Goal: Task Accomplishment & Management: Manage account settings

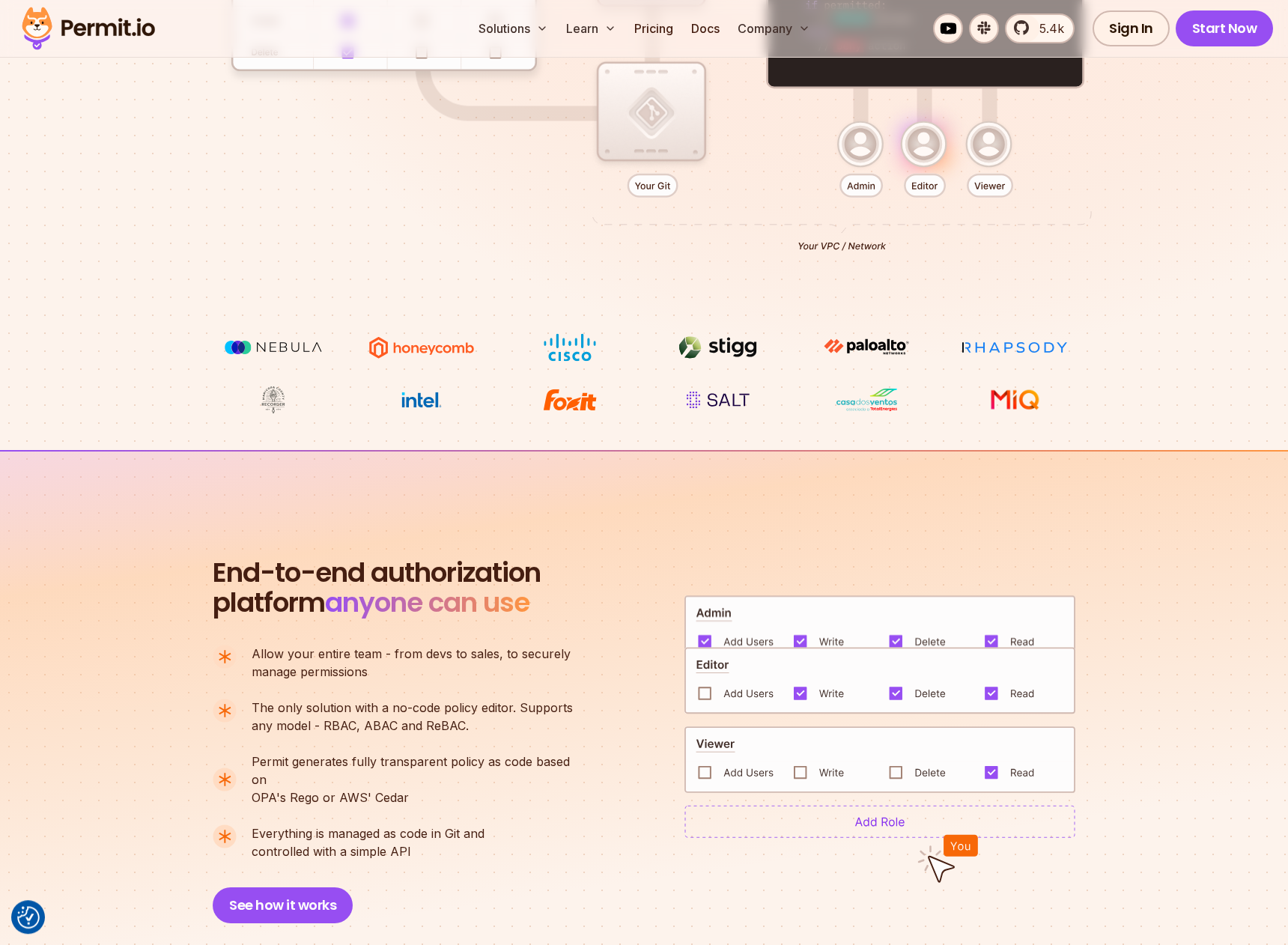
scroll to position [683, 0]
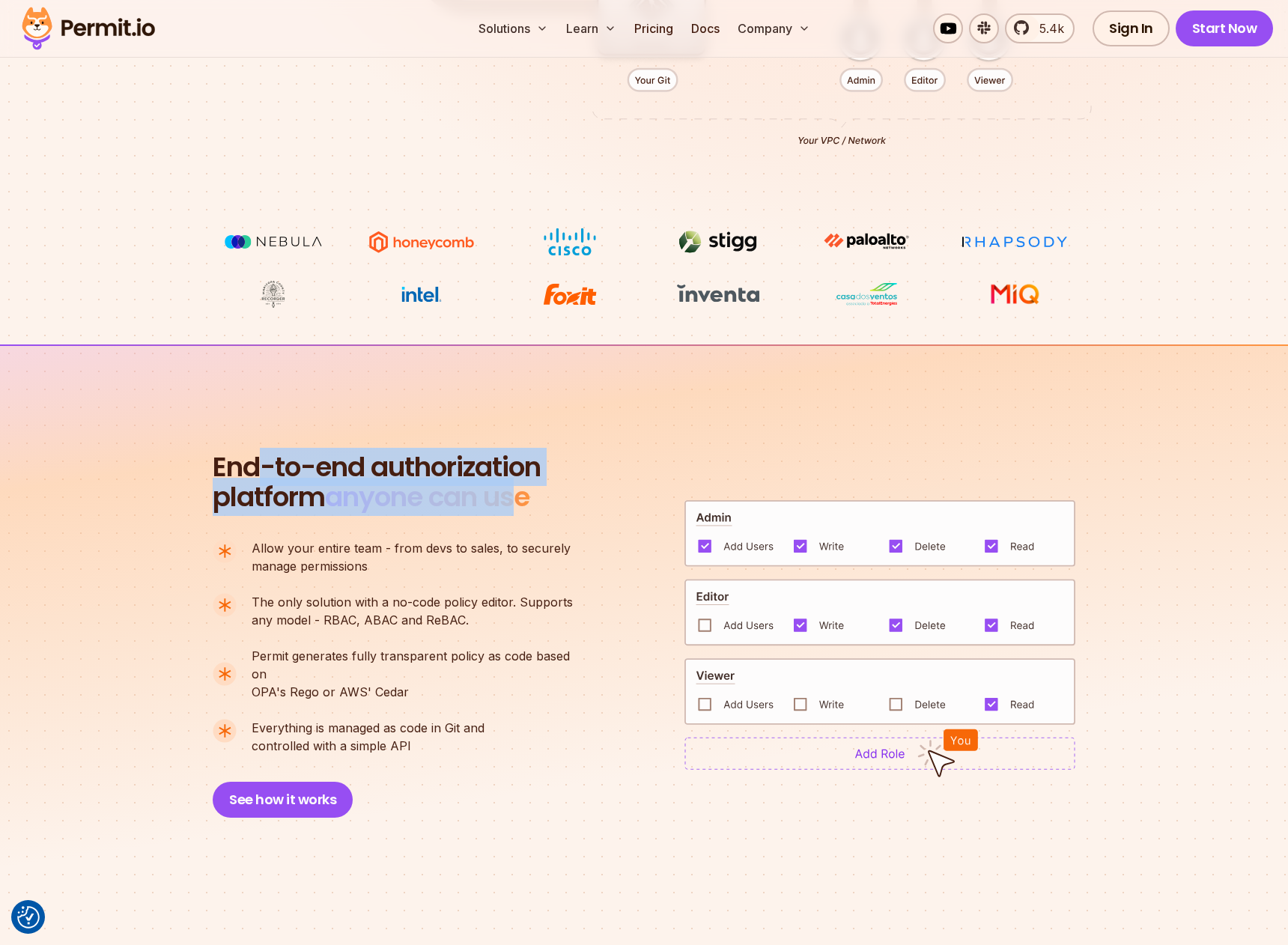
drag, startPoint x: 266, startPoint y: 477, endPoint x: 532, endPoint y: 493, distance: 267.0
click at [532, 493] on h2 "End-to-end authorization platform anyone can use" at bounding box center [377, 482] width 328 height 60
click at [529, 493] on span "anyone can use" at bounding box center [427, 497] width 204 height 38
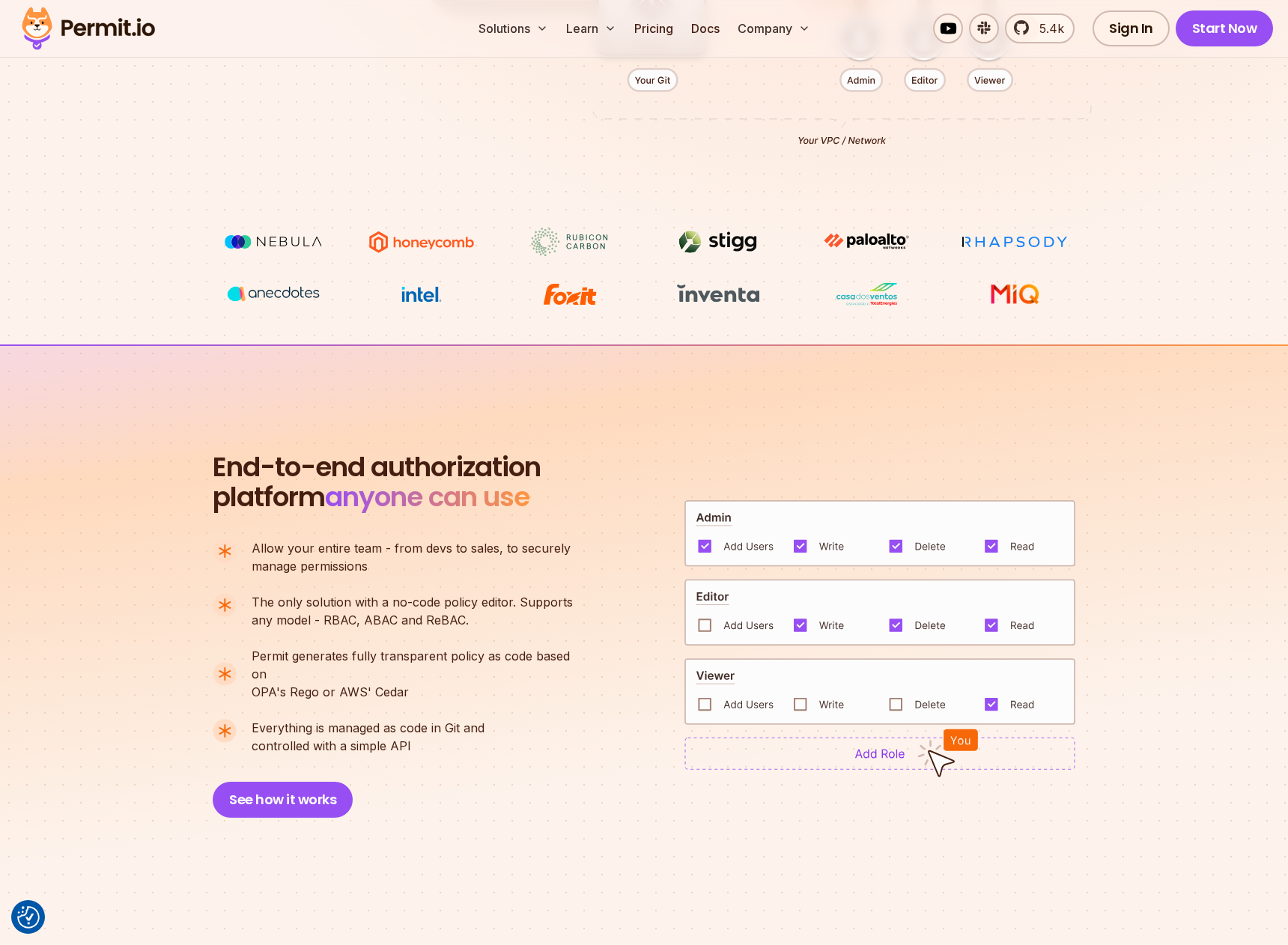
scroll to position [939, 0]
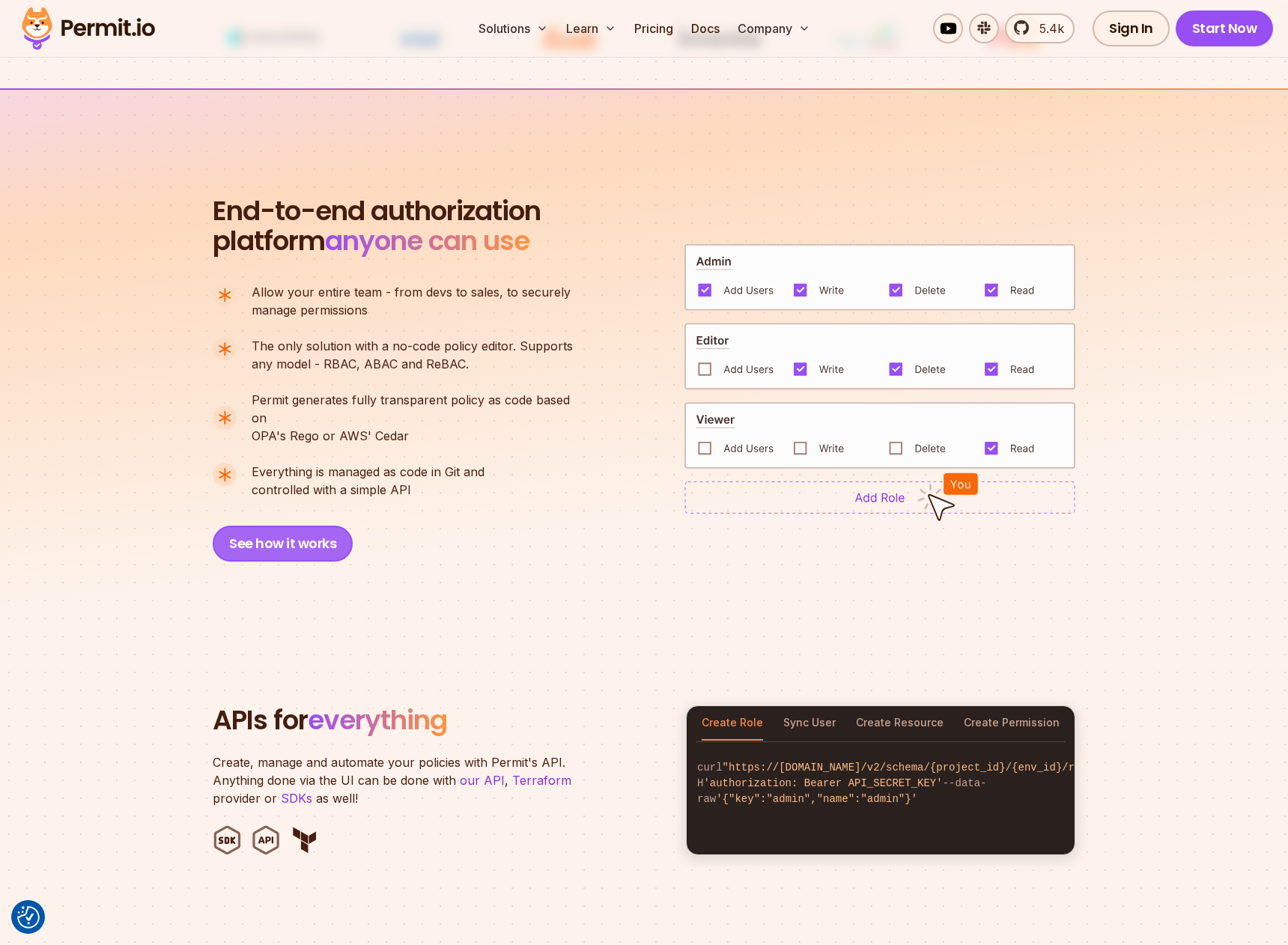
click at [318, 526] on button "See how it works" at bounding box center [283, 544] width 140 height 36
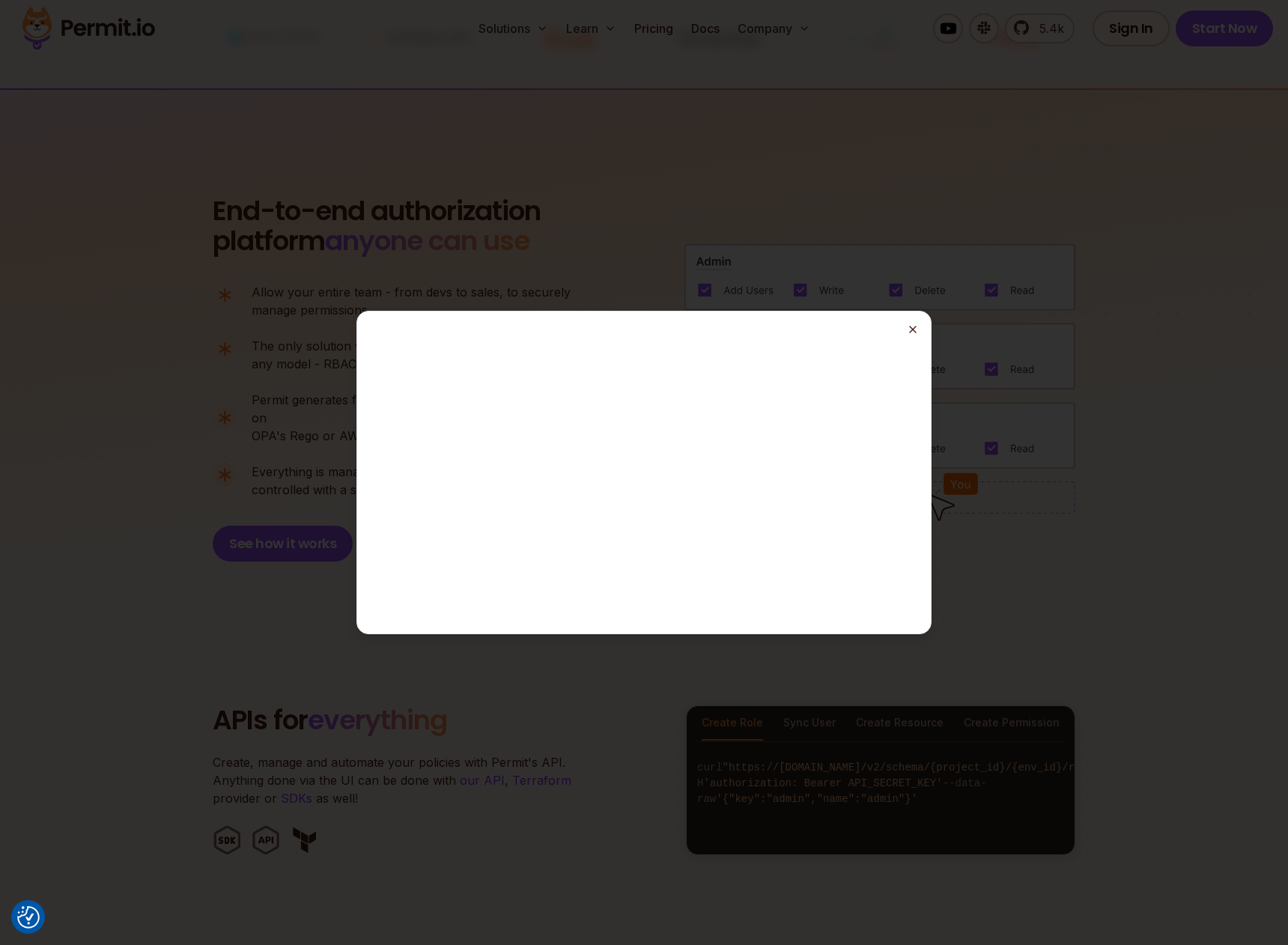
click at [911, 329] on icon "button" at bounding box center [913, 329] width 12 height 12
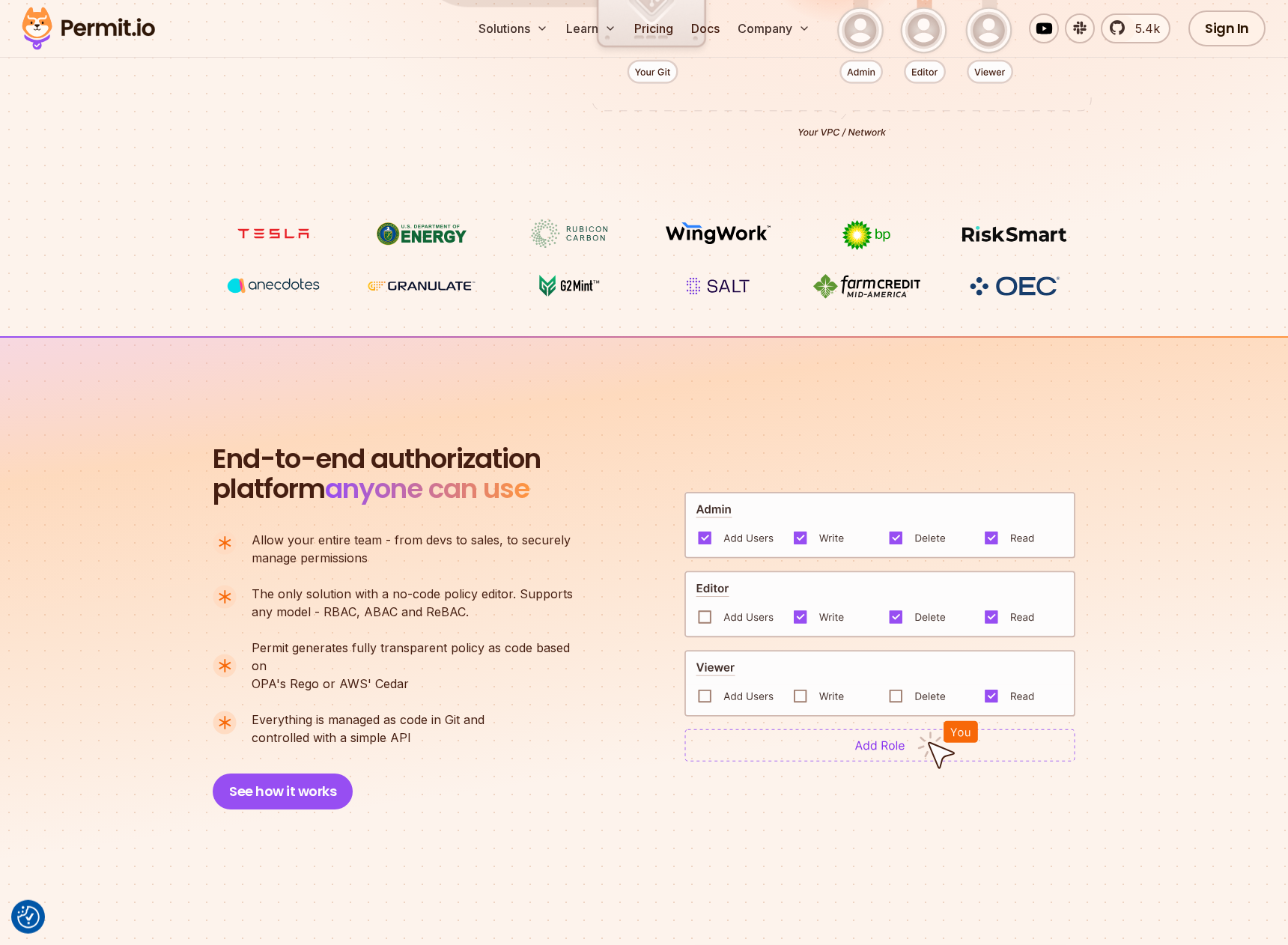
scroll to position [0, 0]
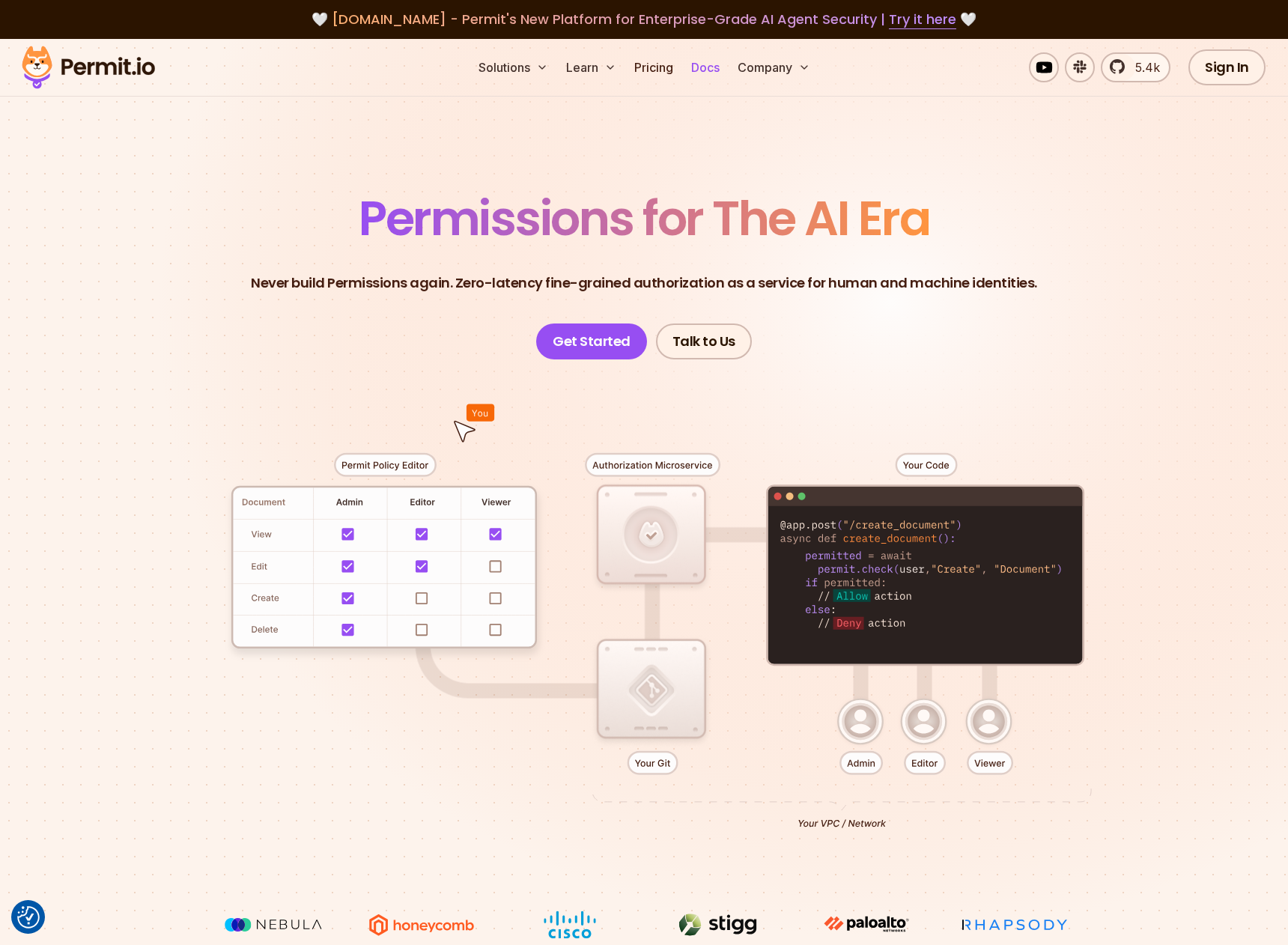
click at [702, 66] on link "Docs" at bounding box center [705, 67] width 40 height 30
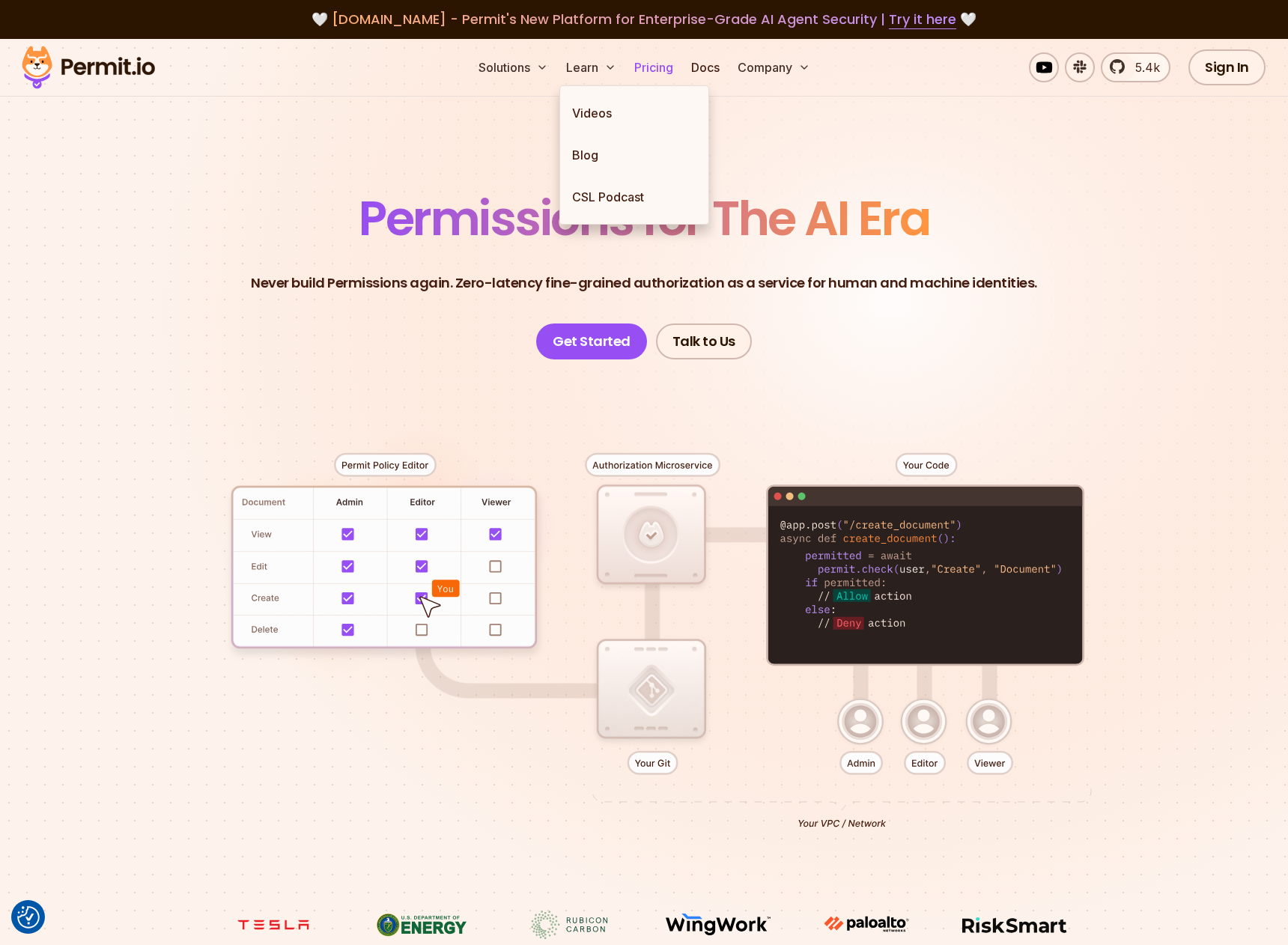
click at [645, 66] on link "Pricing" at bounding box center [653, 67] width 51 height 30
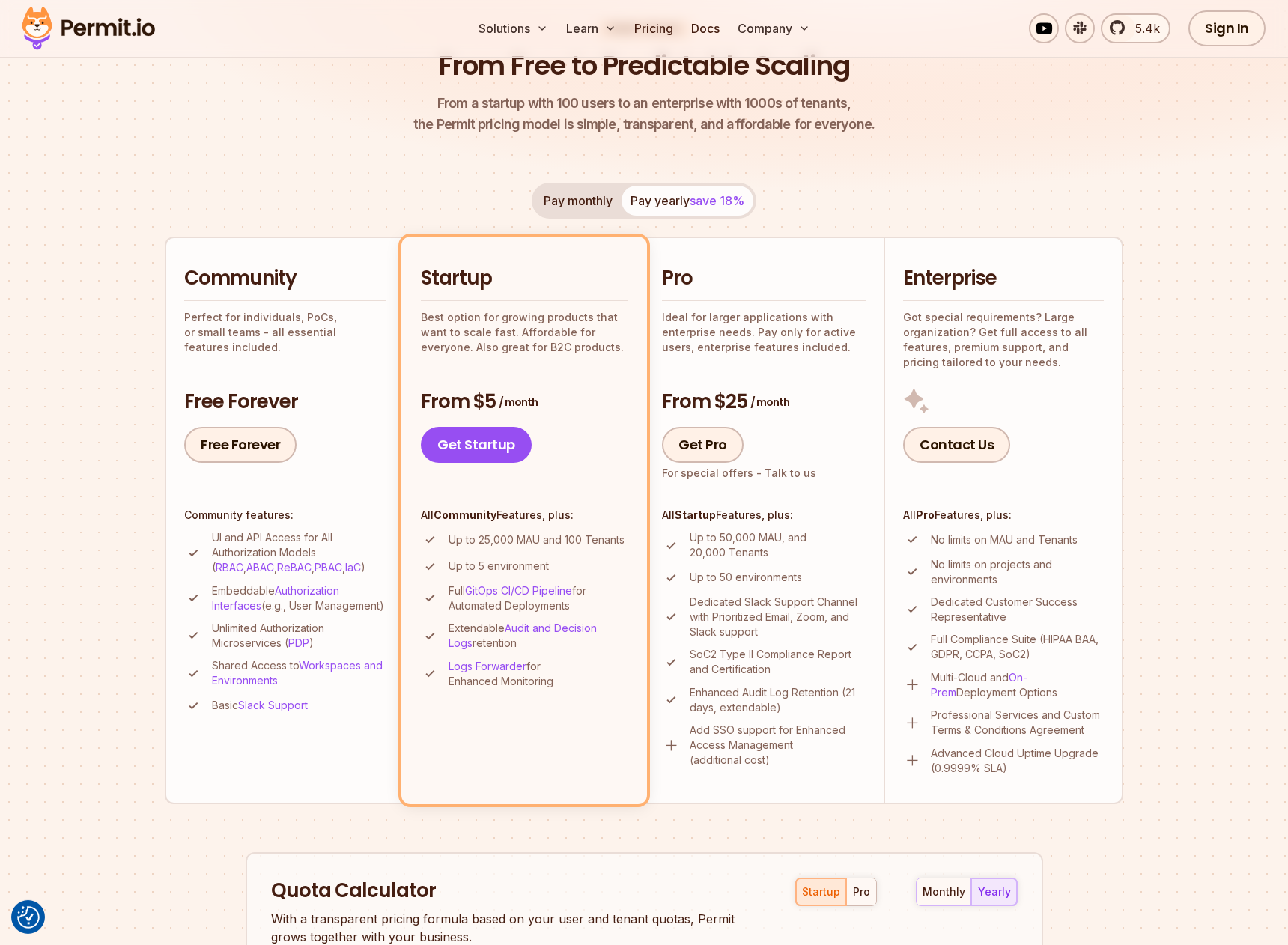
scroll to position [171, 0]
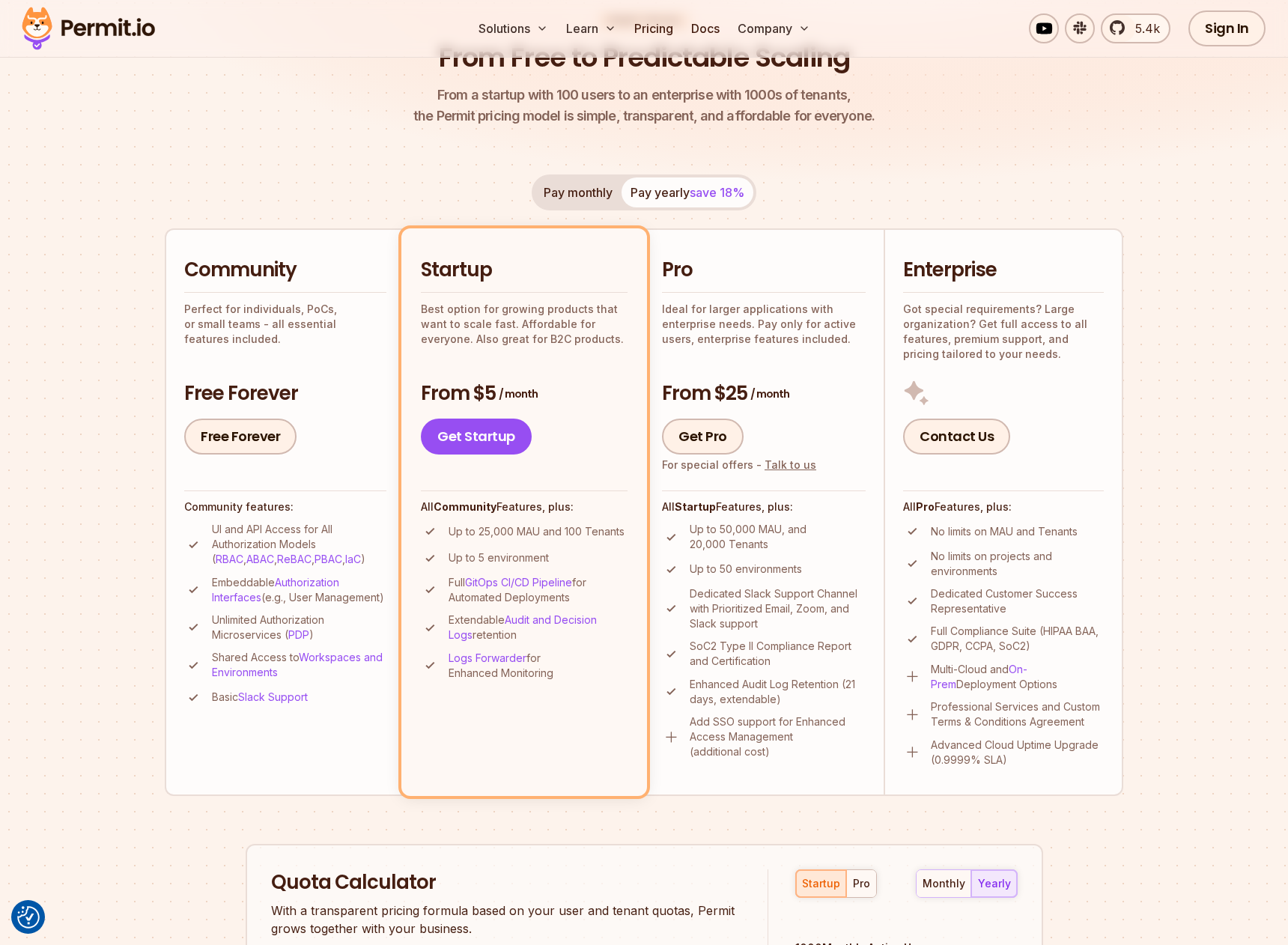
click at [515, 535] on p "Up to 25,000 MAU and 100 Tenants" at bounding box center [537, 531] width 176 height 15
click at [538, 535] on p "Up to 25,000 MAU and 100 Tenants" at bounding box center [537, 531] width 176 height 15
click at [485, 531] on p "Up to 25,000 MAU and 100 Tenants" at bounding box center [537, 531] width 176 height 15
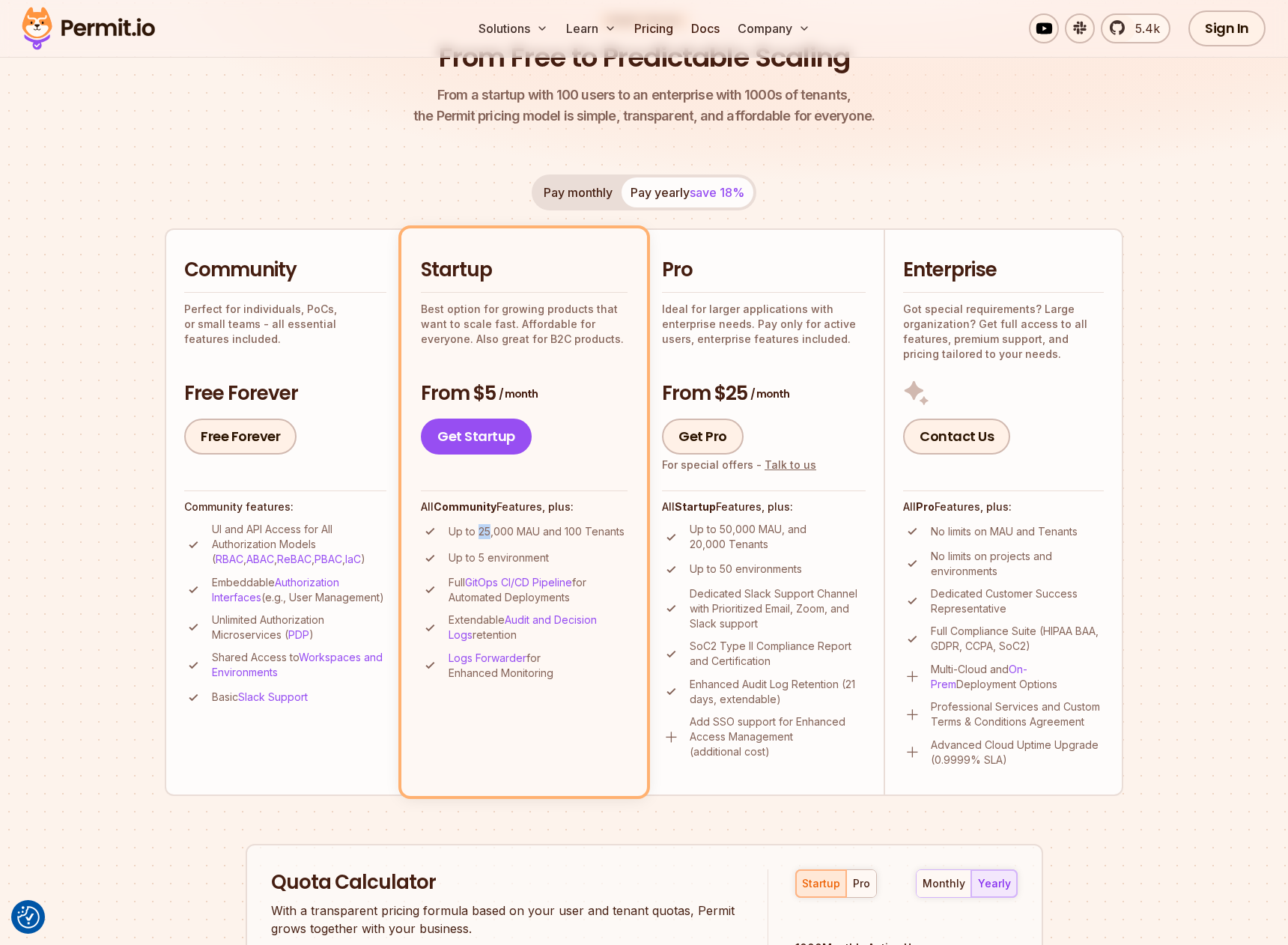
click at [485, 531] on p "Up to 25,000 MAU and 100 Tenants" at bounding box center [537, 531] width 176 height 15
click at [505, 537] on p "Up to 25,000 MAU and 100 Tenants" at bounding box center [537, 531] width 176 height 15
drag, startPoint x: 443, startPoint y: 537, endPoint x: 619, endPoint y: 535, distance: 175.2
click at [619, 535] on li "Up to 25,000 MAU and 100 Tenants" at bounding box center [524, 531] width 207 height 19
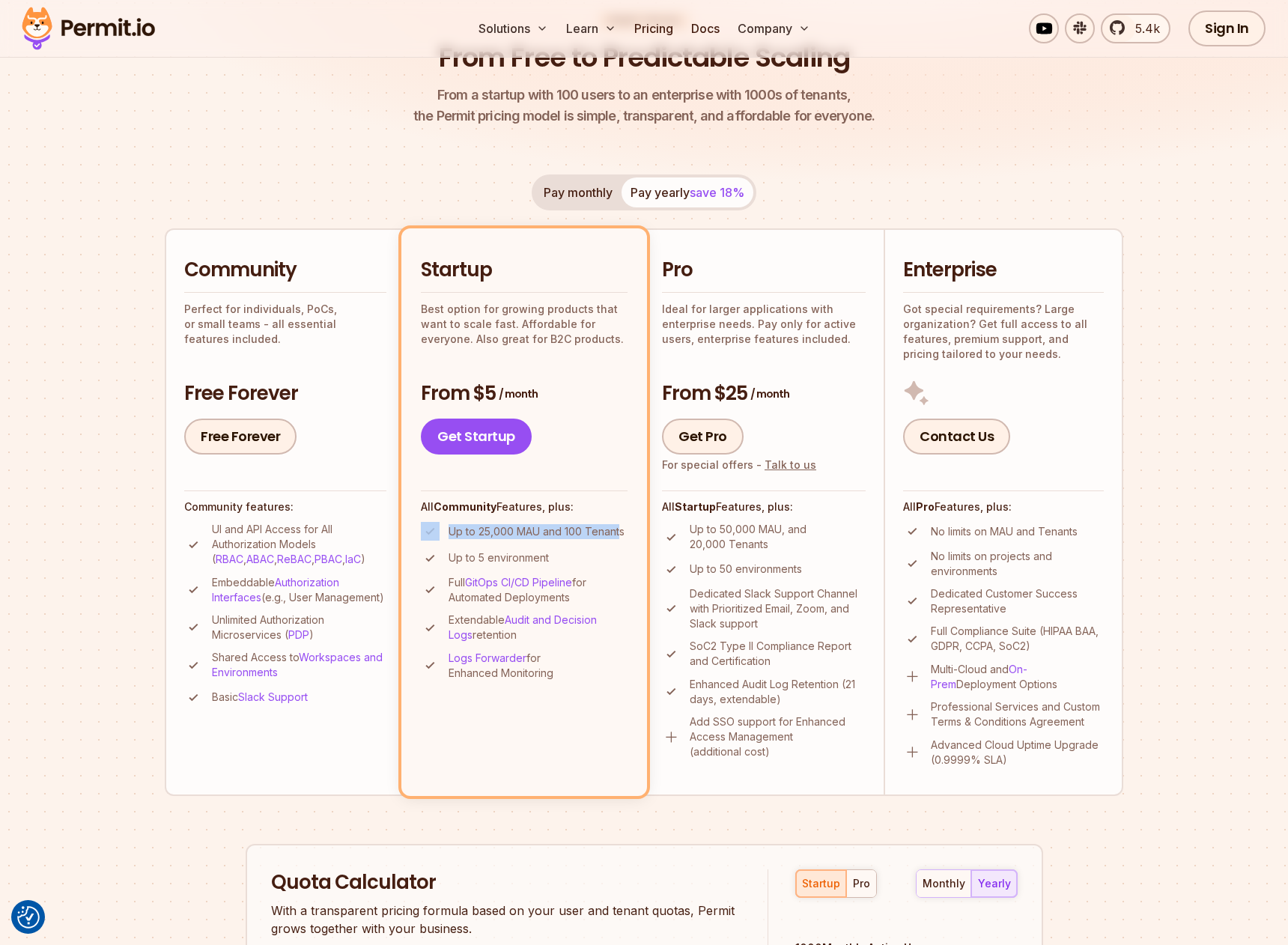
click at [619, 535] on p "Up to 25,000 MAU and 100 Tenants" at bounding box center [537, 531] width 176 height 15
click at [574, 535] on p "Up to 25,000 MAU and 100 Tenants" at bounding box center [537, 531] width 176 height 15
click at [575, 548] on ul "Up to 25,000 MAU and 100 Tenants Up to 5 environment Full GitOps CI/CD Pipeline…" at bounding box center [524, 601] width 207 height 159
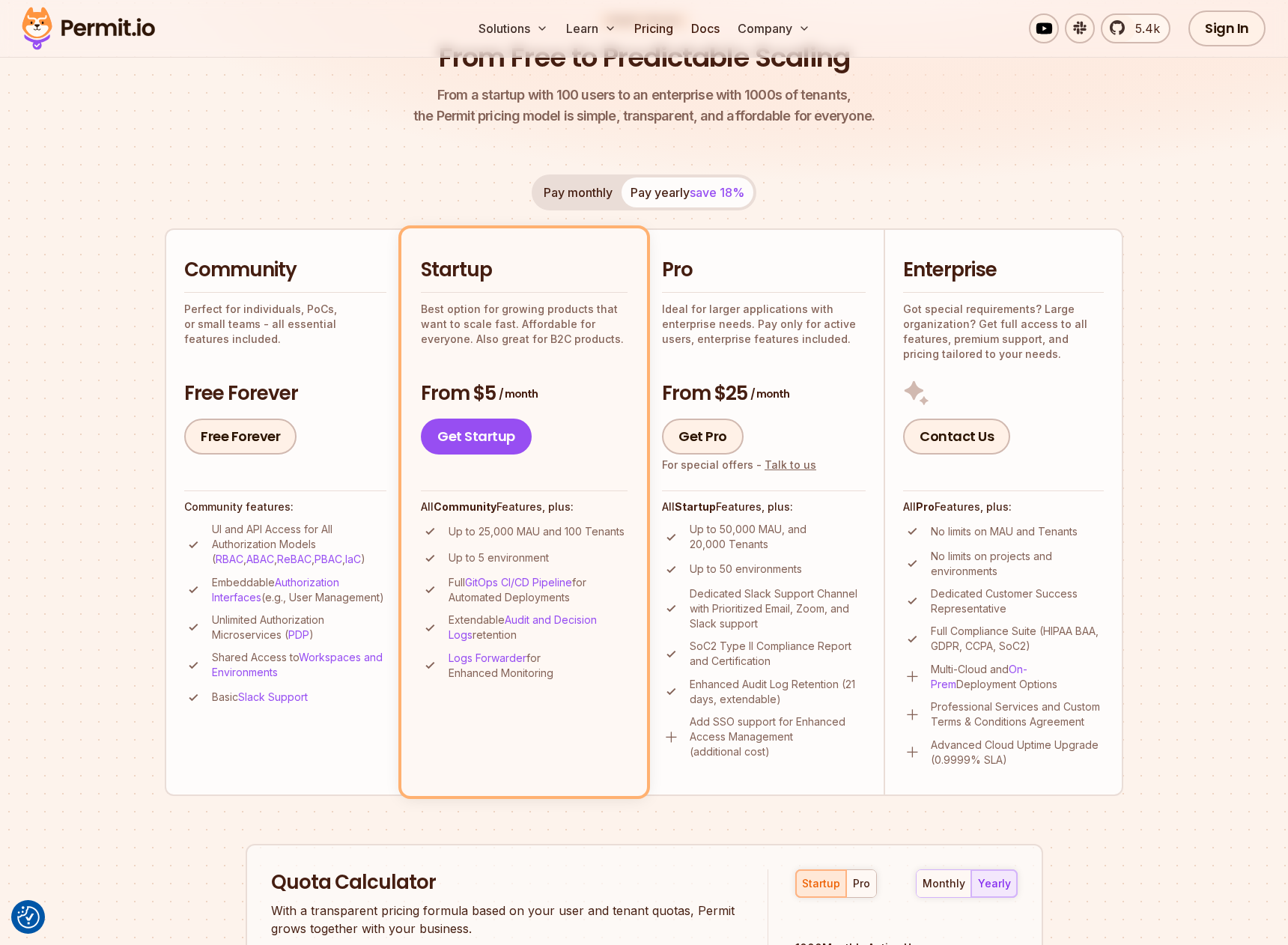
click at [698, 571] on p "Up to 50 environments" at bounding box center [746, 569] width 112 height 15
click at [736, 573] on p "Up to 50 environments" at bounding box center [746, 569] width 112 height 15
drag, startPoint x: 499, startPoint y: 322, endPoint x: 552, endPoint y: 341, distance: 55.9
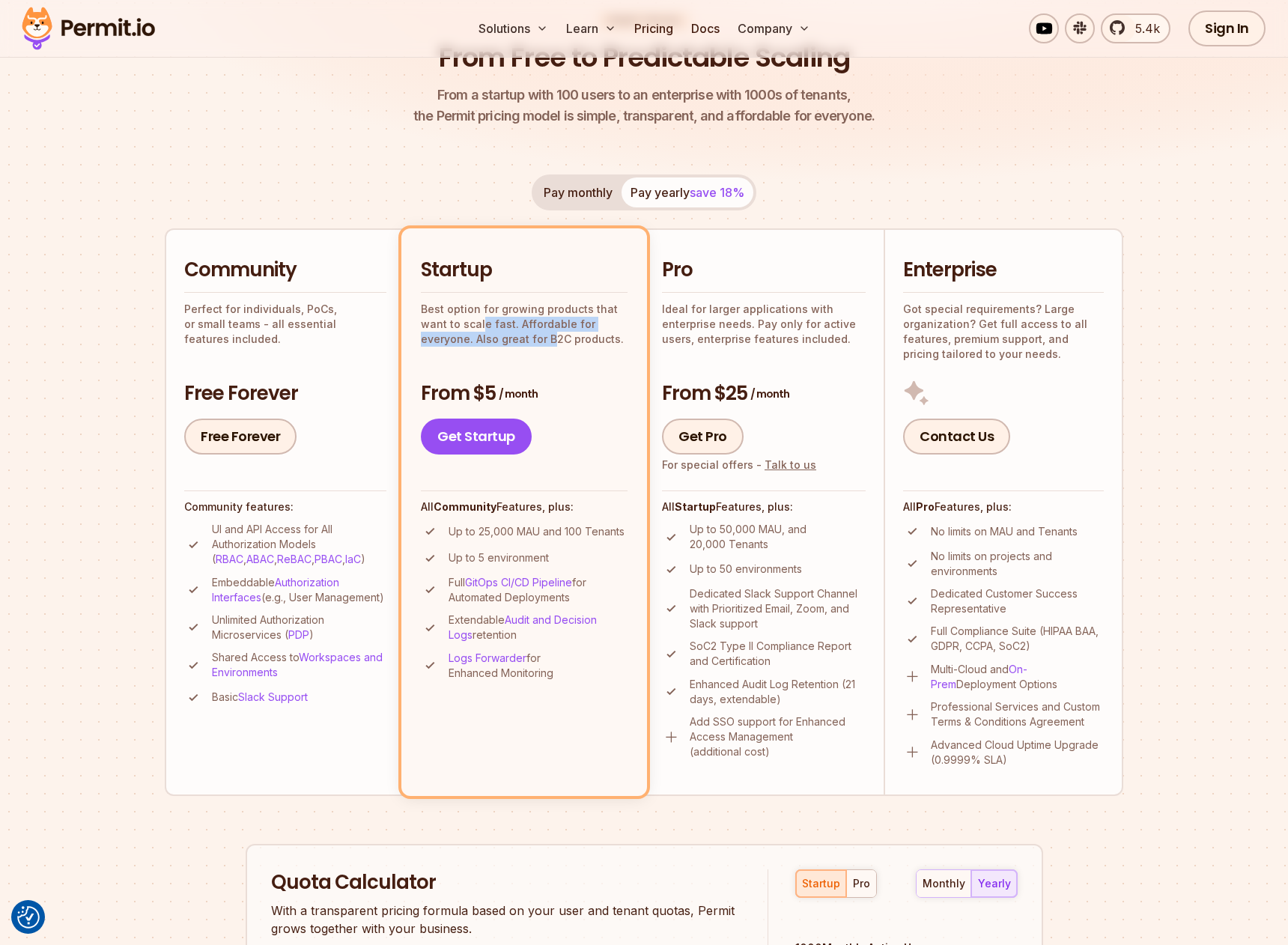
click at [552, 341] on p "Best option for growing products that want to scale fast. Affordable for everyo…" at bounding box center [524, 324] width 207 height 45
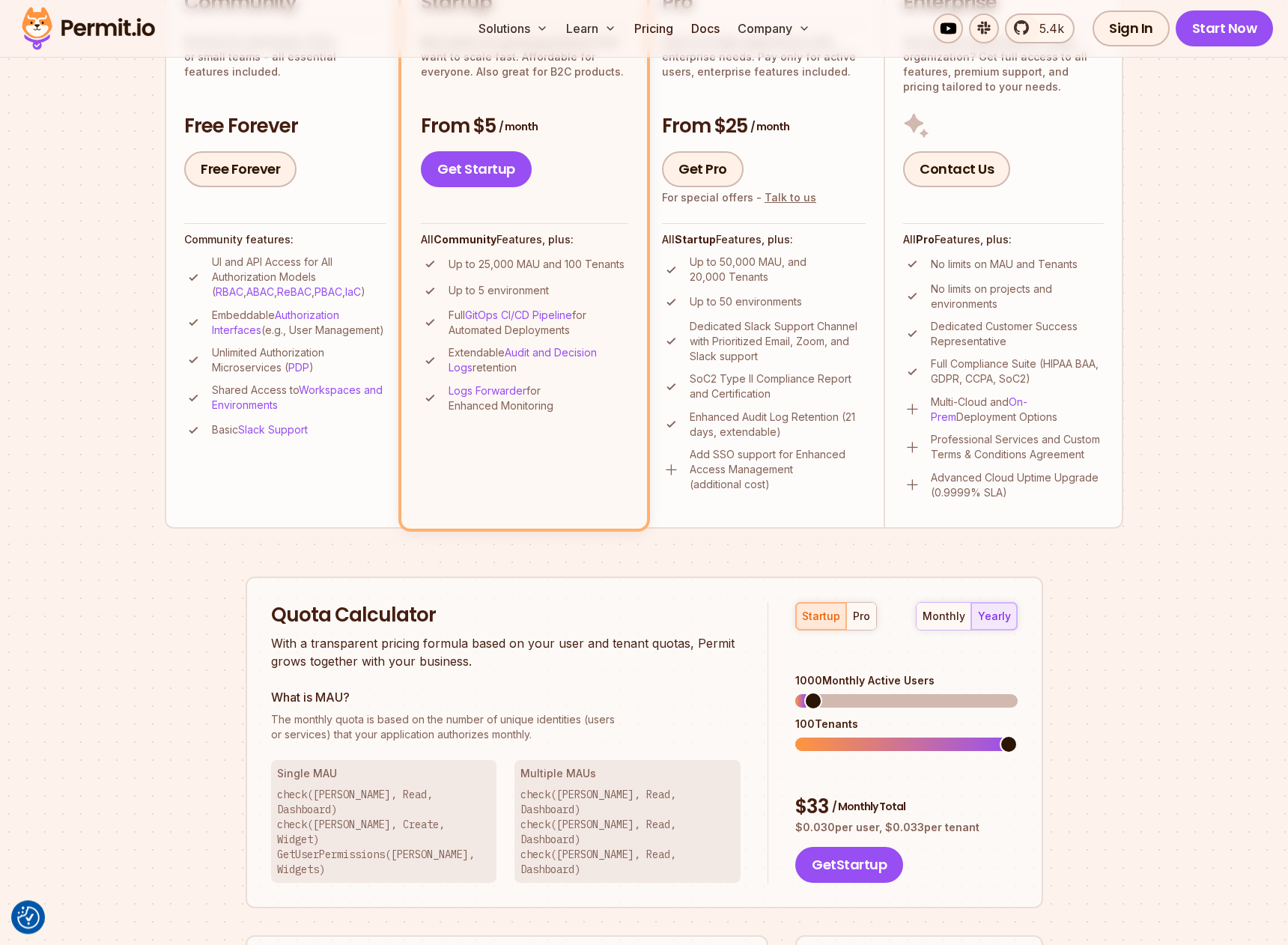
scroll to position [598, 0]
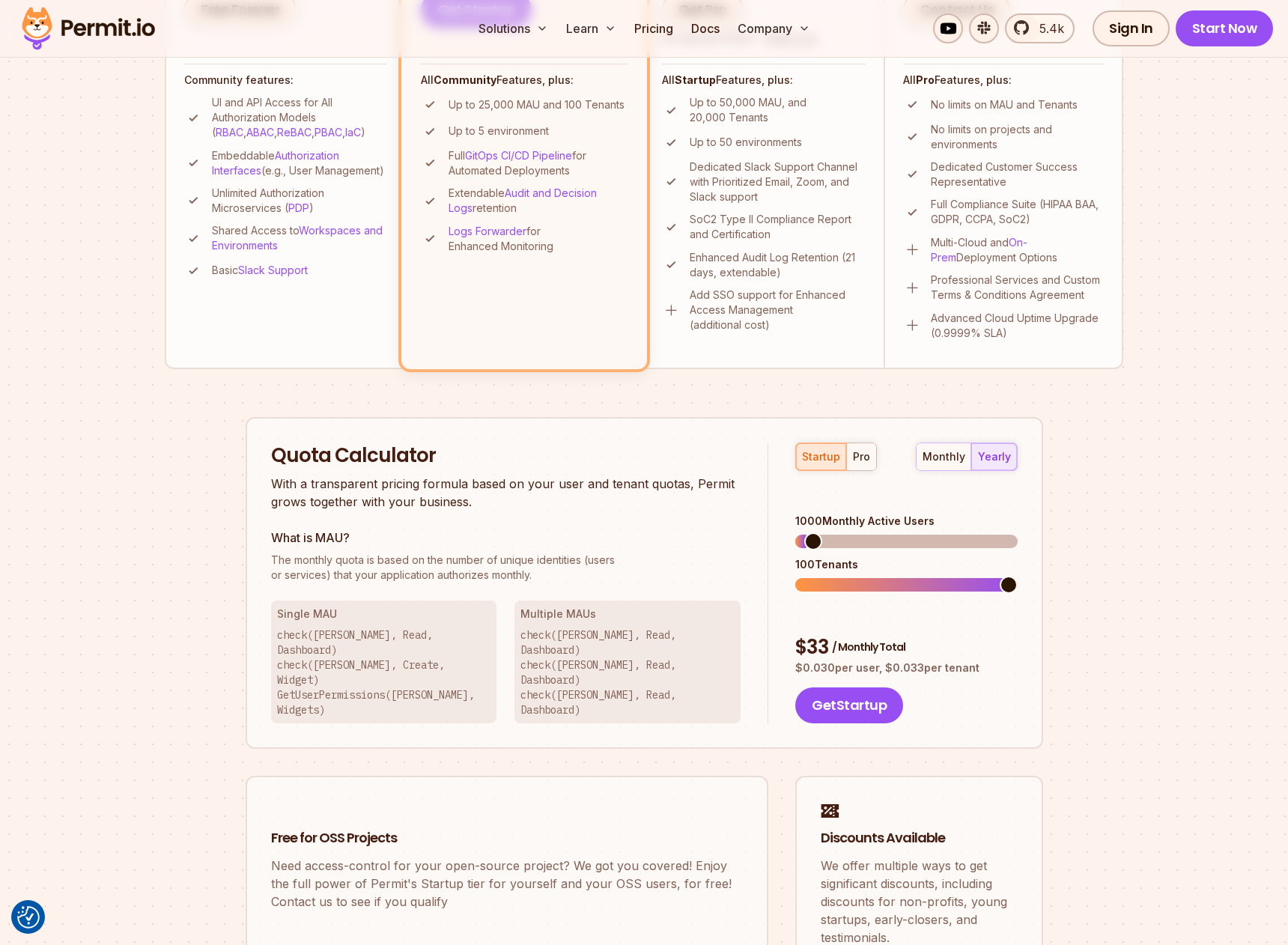
click at [846, 640] on span "/ Monthly Total" at bounding box center [868, 647] width 73 height 15
click at [863, 640] on span "/ Monthly Total" at bounding box center [868, 647] width 73 height 15
click at [757, 571] on div "Quota Calculator With a transparent pricing formula based on your user and tena…" at bounding box center [520, 584] width 498 height 282
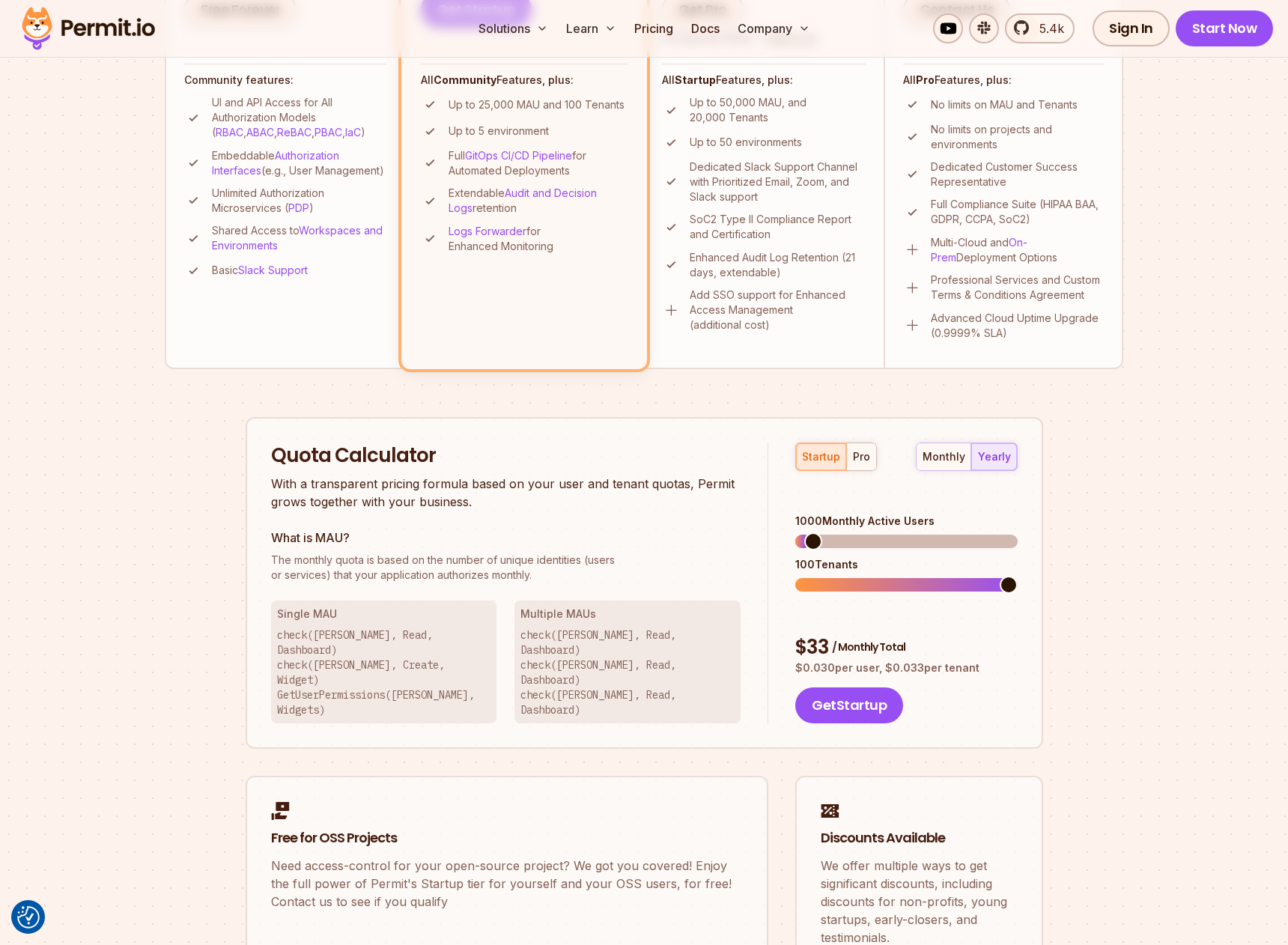
click at [1058, 568] on div "Permit Pricing From Free to Predictable Scaling From a startup with 100 users t…" at bounding box center [644, 293] width 959 height 1417
drag, startPoint x: 1018, startPoint y: 564, endPoint x: 784, endPoint y: 563, distance: 233.6
click at [784, 563] on div "Quota Calculator With a transparent pricing formula based on your user and tena…" at bounding box center [645, 583] width 798 height 332
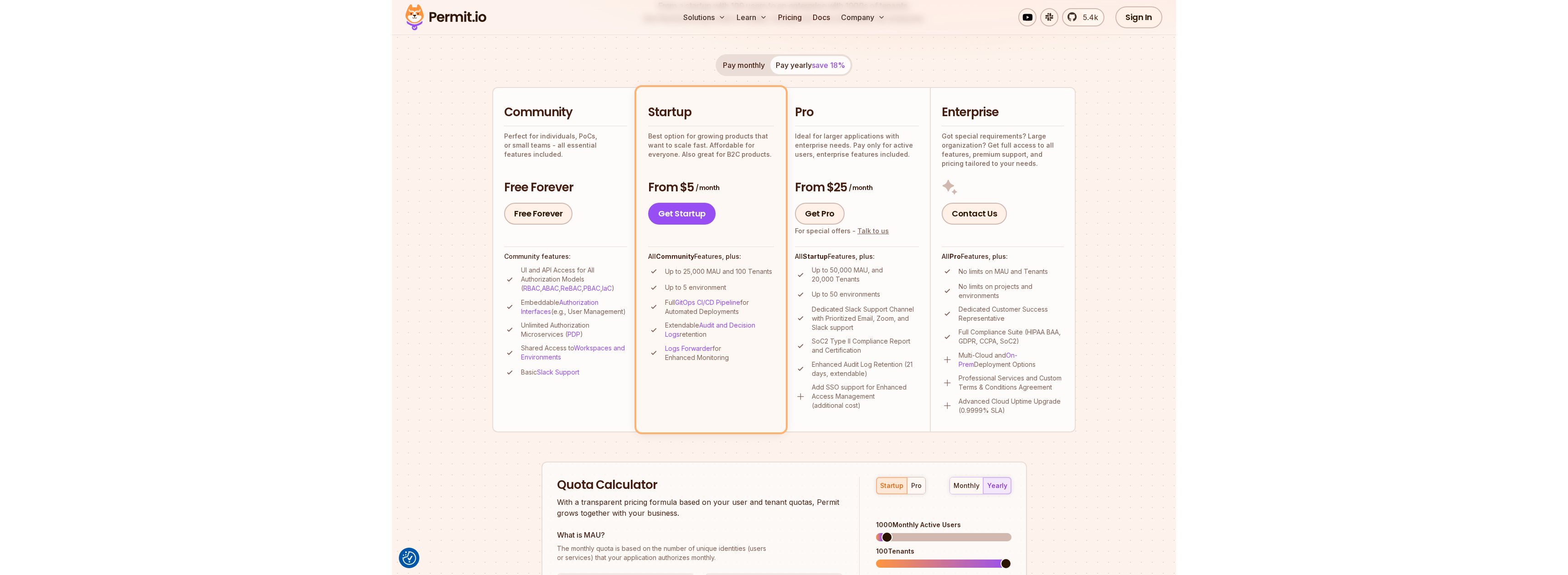
scroll to position [0, 0]
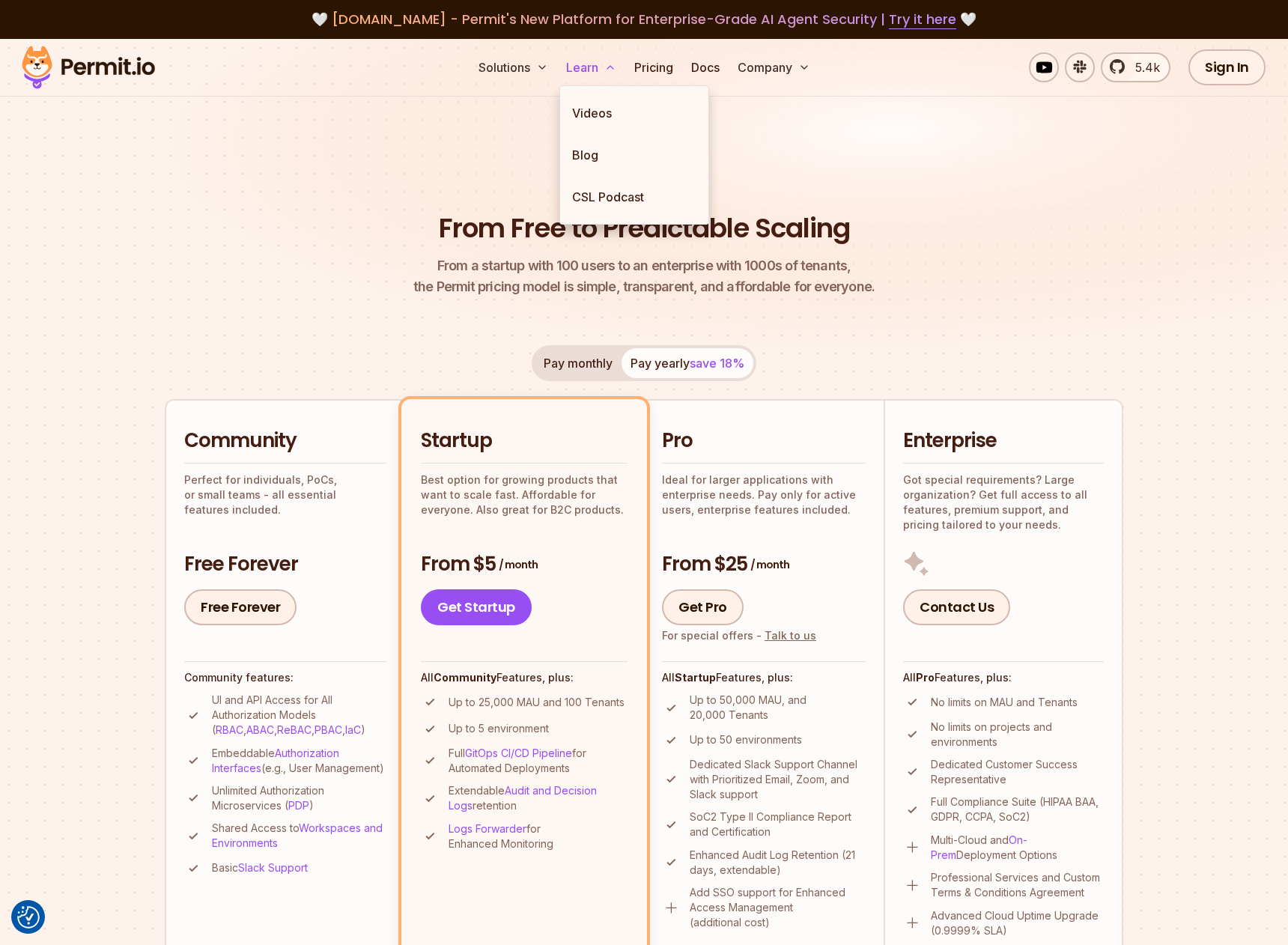
click at [590, 67] on button "Learn" at bounding box center [591, 67] width 62 height 30
click at [605, 182] on link "CSL Podcast" at bounding box center [634, 197] width 148 height 42
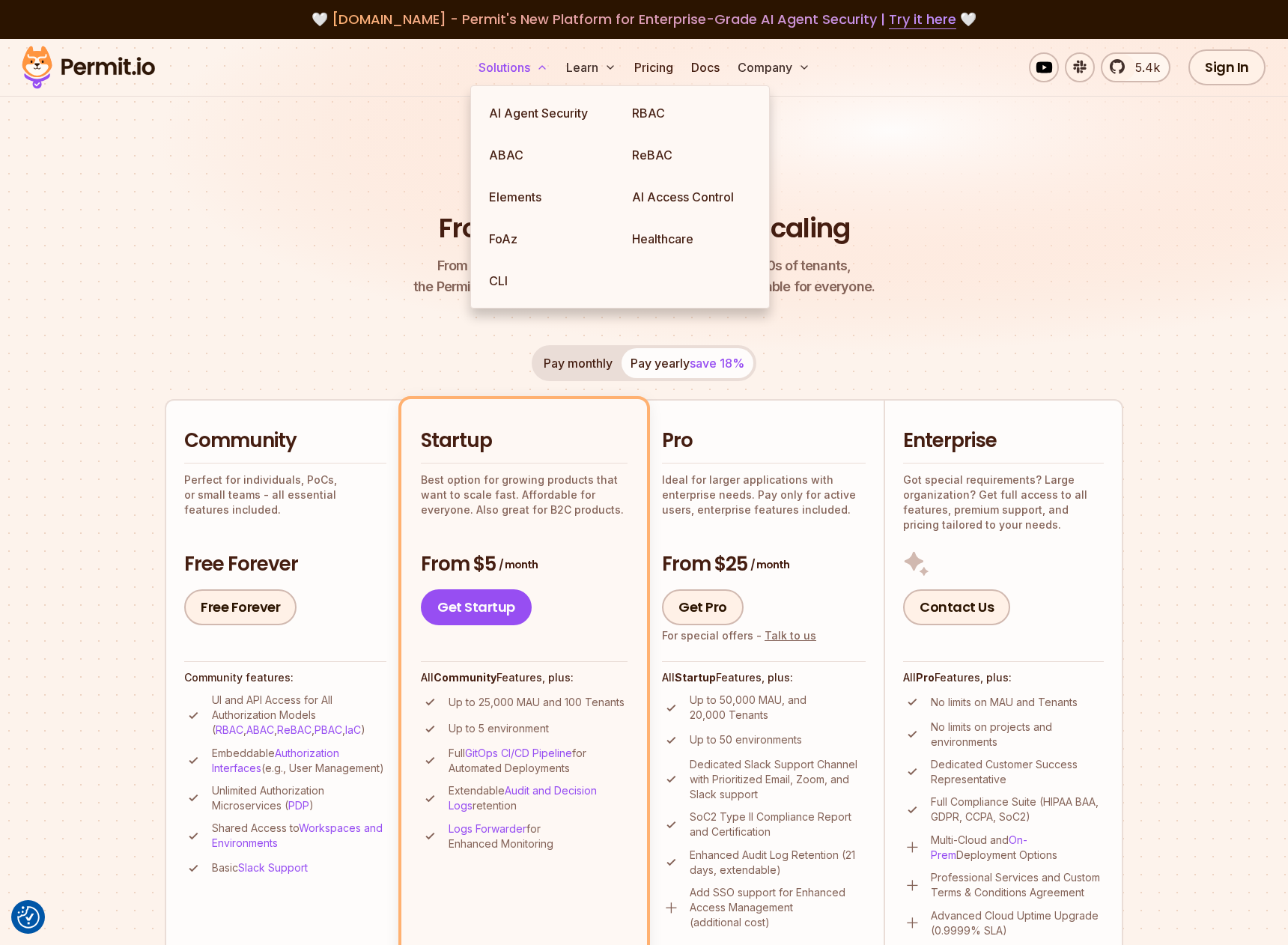
click at [495, 71] on button "Solutions" at bounding box center [514, 67] width 82 height 30
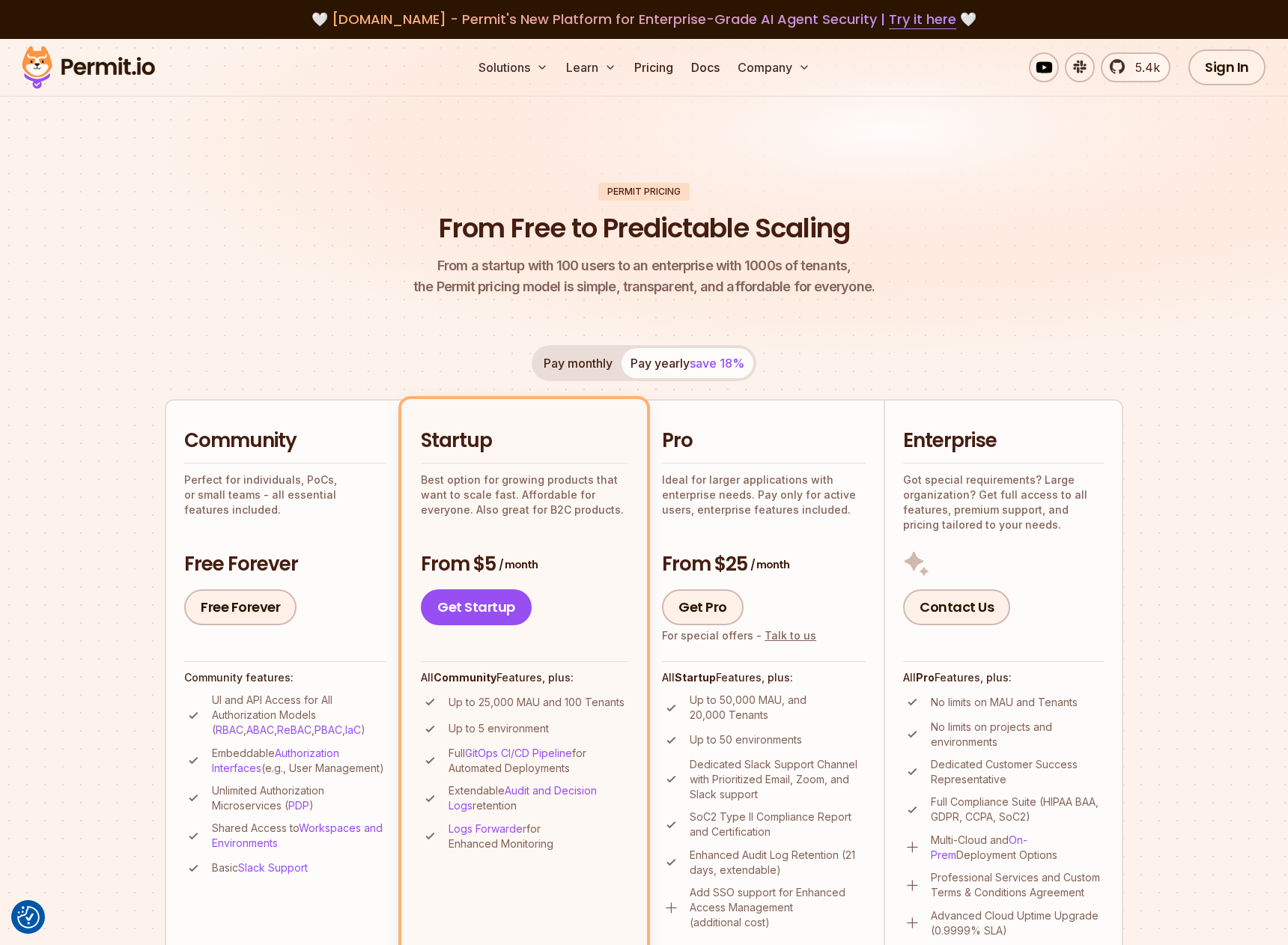
click at [957, 162] on img at bounding box center [644, 210] width 1288 height 343
click at [702, 73] on link "Docs" at bounding box center [705, 67] width 40 height 30
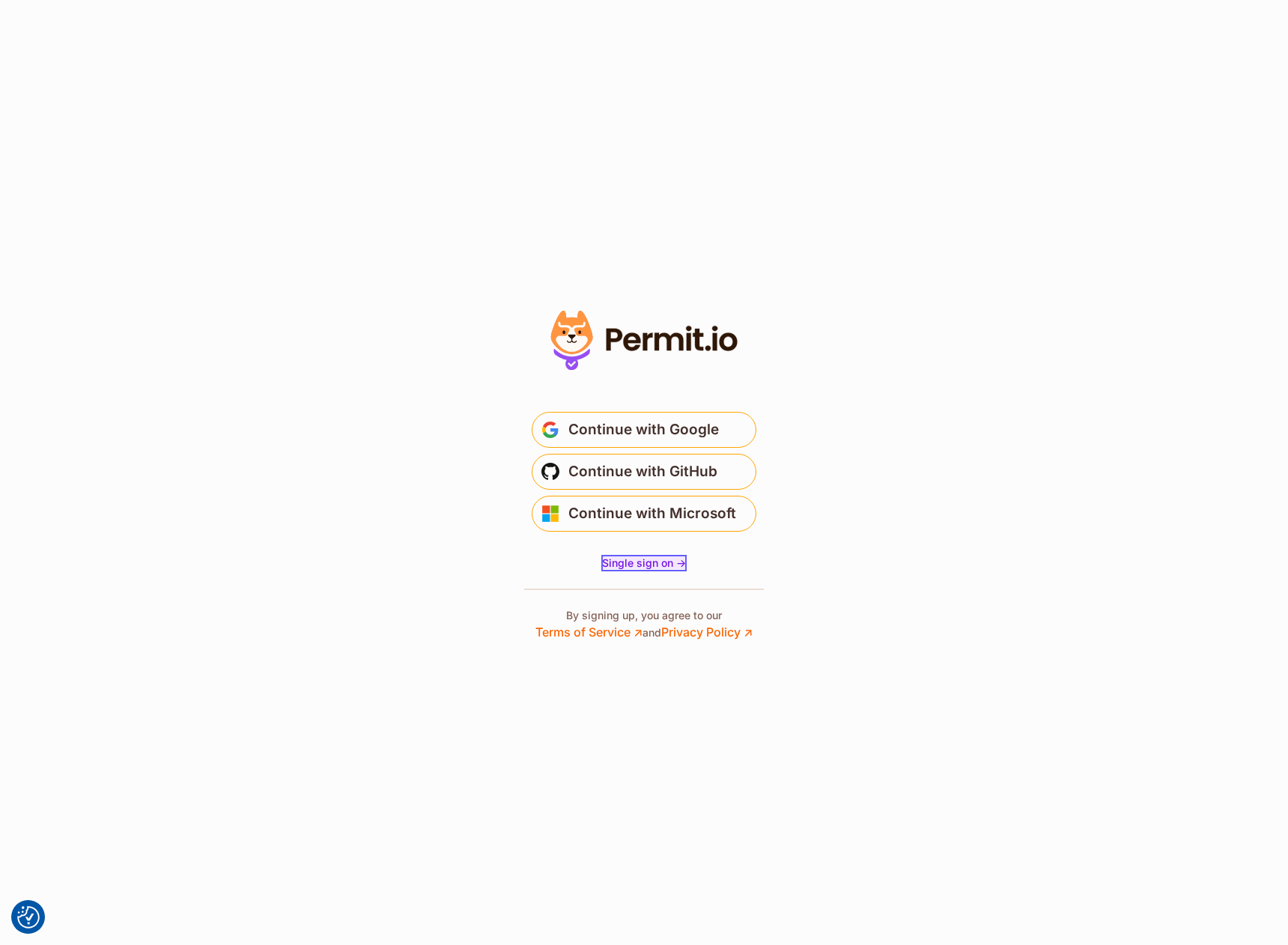
click at [629, 560] on span "Single sign on ->" at bounding box center [644, 562] width 84 height 13
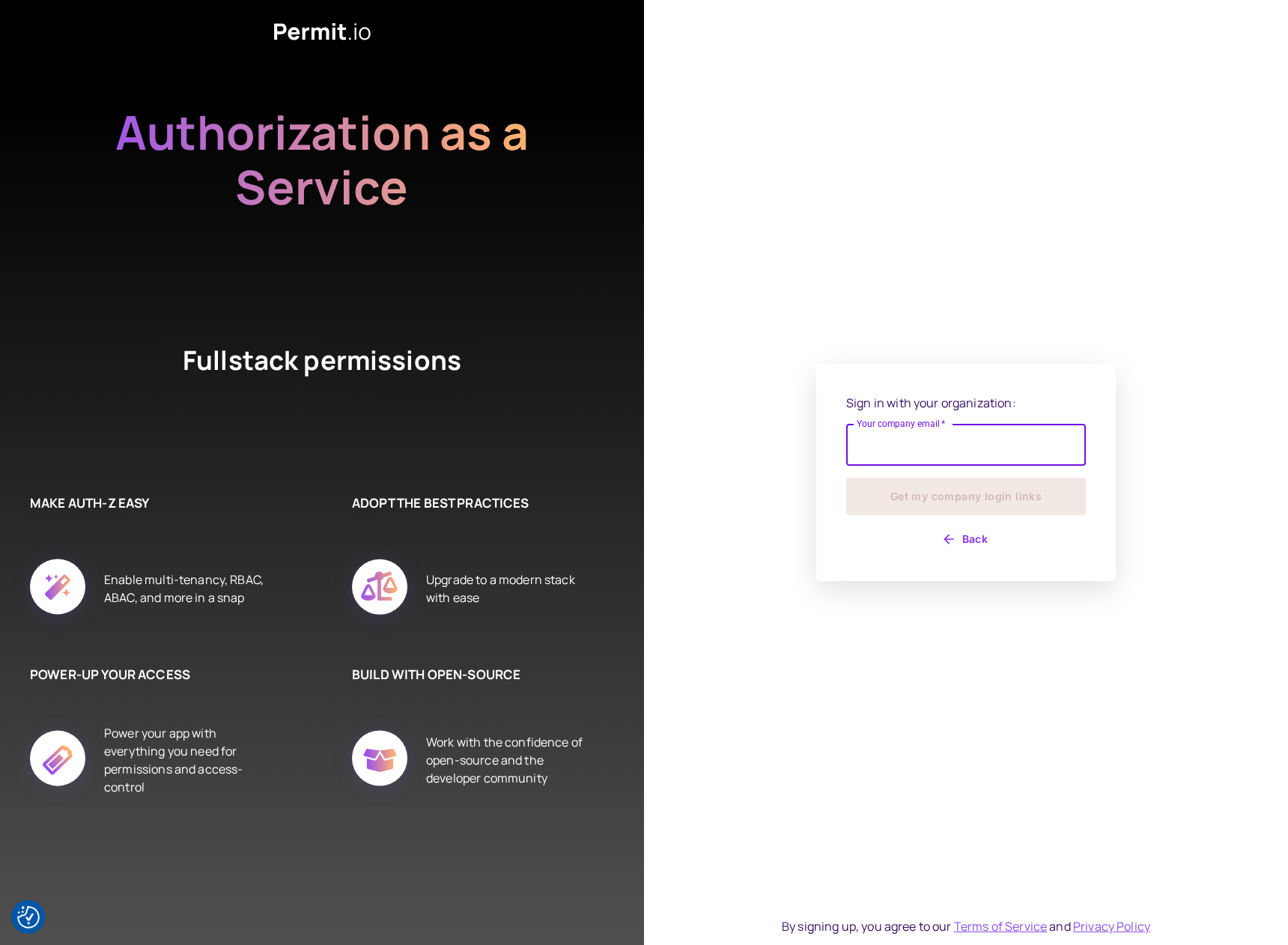
click at [981, 440] on input "Your company email   *" at bounding box center [966, 445] width 240 height 42
type input "**********"
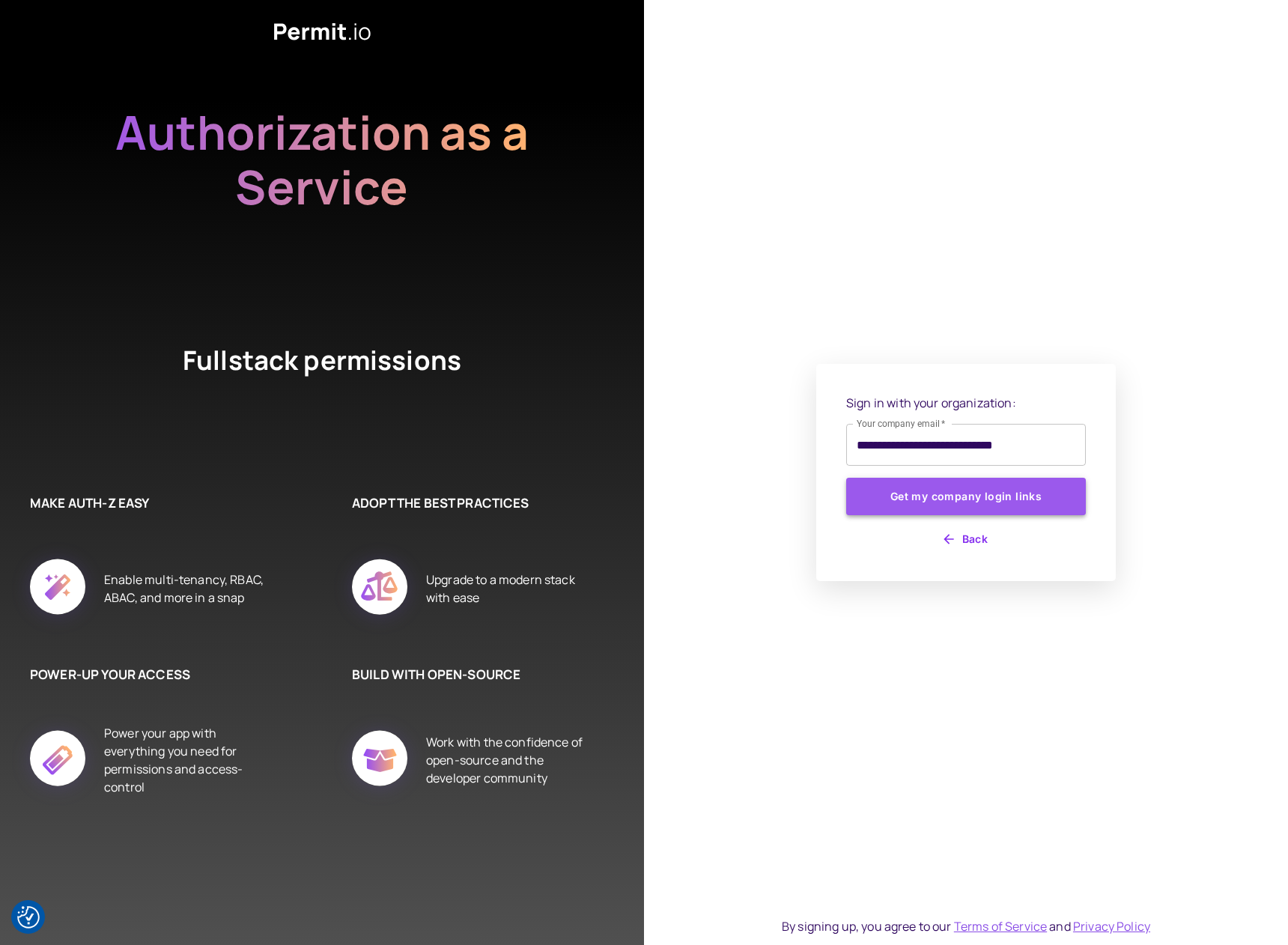
click at [1006, 499] on button "Get my company login links" at bounding box center [966, 496] width 240 height 37
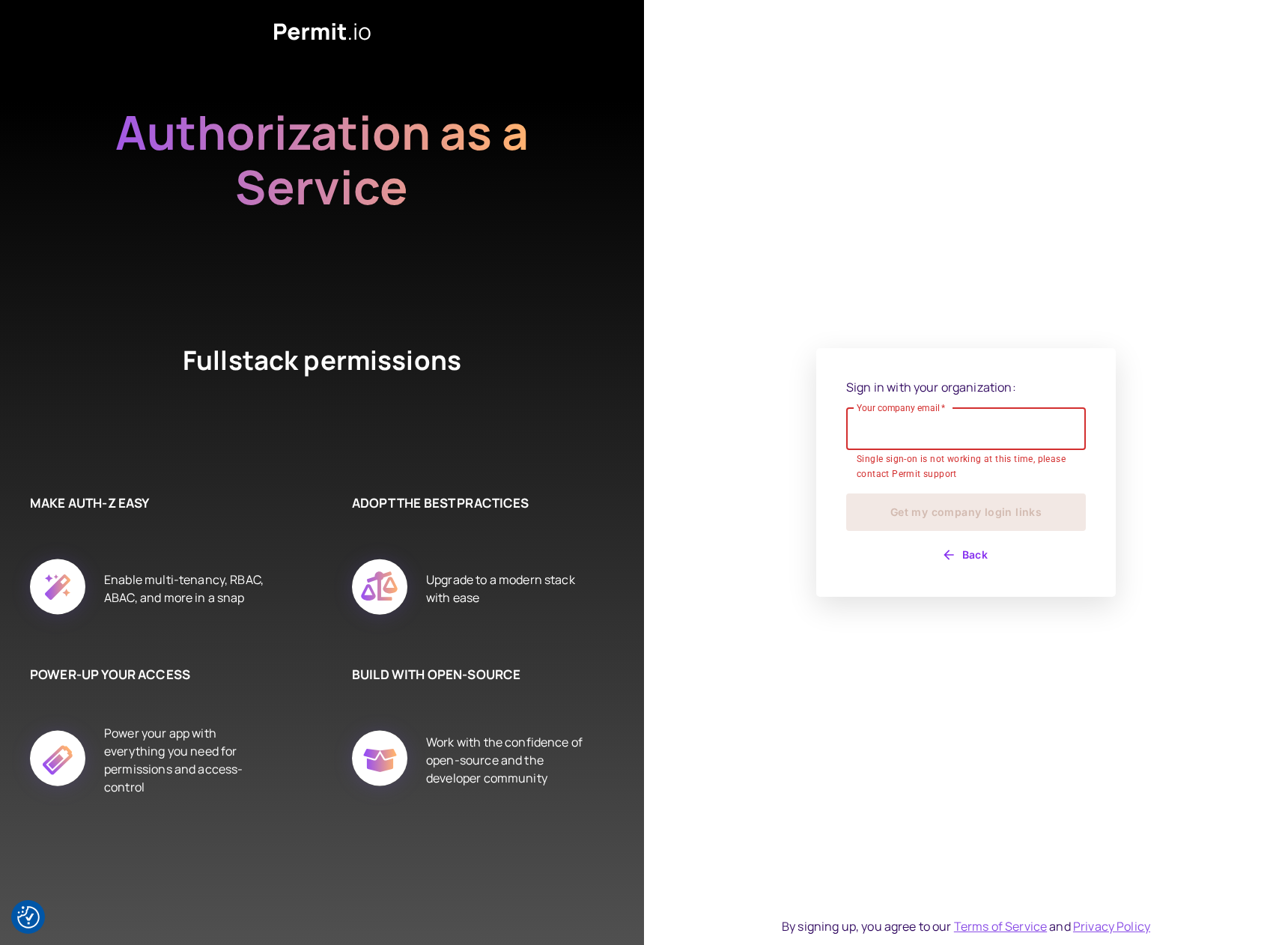
click at [982, 428] on input "Your company email   *" at bounding box center [966, 429] width 240 height 42
click at [1072, 182] on div "Sign in with your organization: Your company email   * Your company email   * S…" at bounding box center [966, 472] width 644 height 945
click at [978, 434] on input "Your company email   *" at bounding box center [966, 437] width 240 height 42
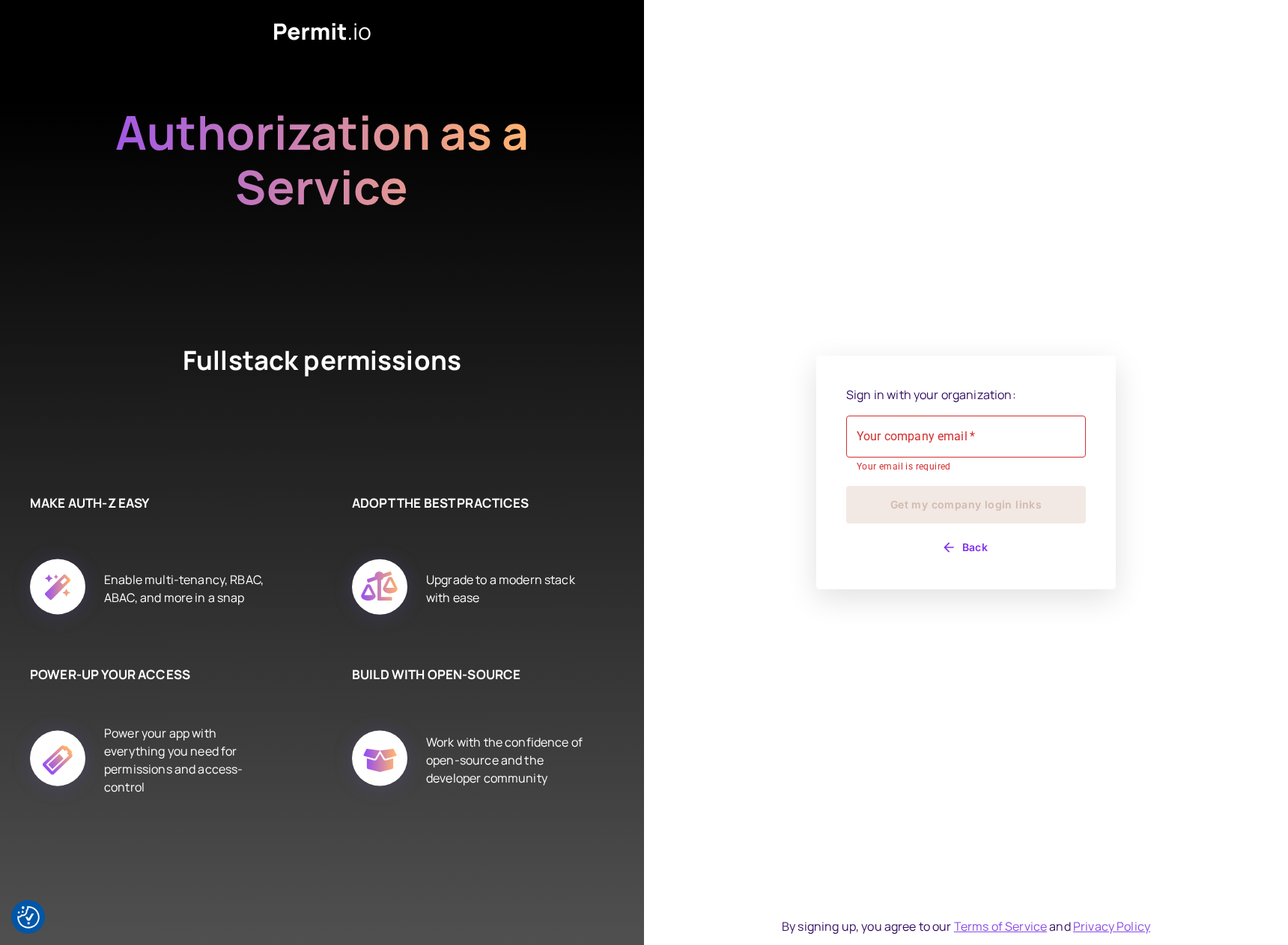
click at [1024, 375] on div "Sign in with your organization: Your company email   * Your company email   * Y…" at bounding box center [966, 473] width 300 height 234
